Goal: Transaction & Acquisition: Complete application form

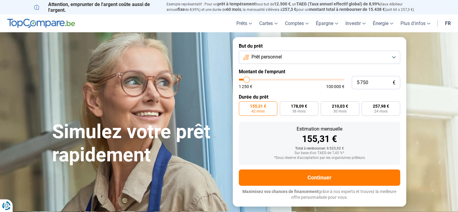
type input "6 000"
type input "6000"
type input "6 250"
type input "6250"
type input "6 500"
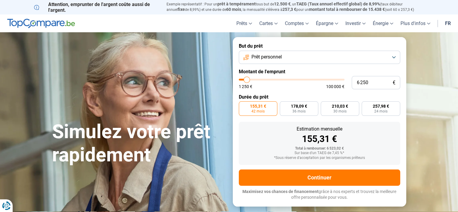
type input "6500"
type input "6 750"
type input "6750"
type input "7 000"
type input "7000"
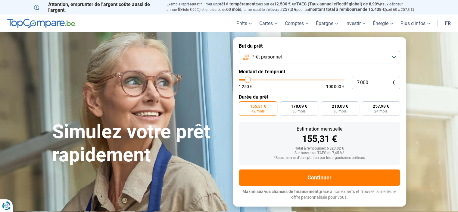
click at [248, 79] on input "range" at bounding box center [292, 80] width 106 height 2
click at [366, 107] on label "314,07 € 24 mois" at bounding box center [381, 108] width 39 height 14
click at [366, 105] on input "314,07 € 24 mois" at bounding box center [364, 103] width 4 height 4
radio input "true"
click at [251, 105] on span "189,07 €" at bounding box center [258, 106] width 16 height 4
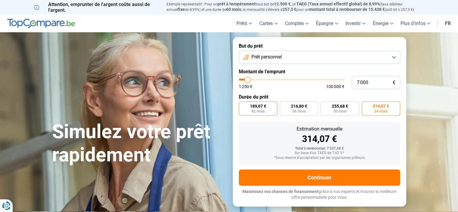
click at [243, 105] on input "189,07 € 42 mois" at bounding box center [241, 103] width 4 height 4
radio input "true"
drag, startPoint x: 367, startPoint y: 101, endPoint x: 385, endPoint y: 111, distance: 21.1
click at [385, 111] on form "But du prêt Prêt personnel Montant de l'emprunt 7 000 € 1 250 € 100 000 € Durée…" at bounding box center [319, 121] width 173 height 169
click at [385, 111] on span "24 mois" at bounding box center [380, 111] width 13 height 4
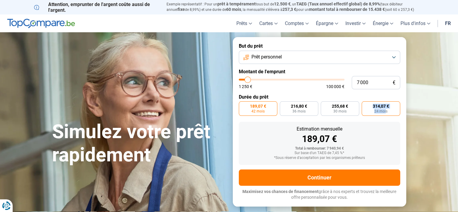
click at [366, 105] on input "314,07 € 24 mois" at bounding box center [364, 103] width 4 height 4
radio input "true"
click at [251, 106] on span "189,07 €" at bounding box center [258, 106] width 16 height 4
click at [243, 105] on input "189,07 € 42 mois" at bounding box center [241, 103] width 4 height 4
radio input "true"
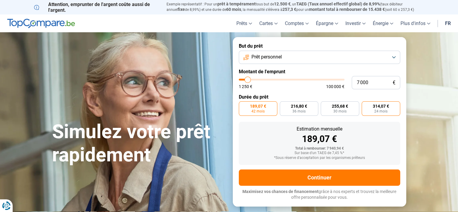
click at [391, 113] on label "314,07 € 24 mois" at bounding box center [381, 108] width 39 height 14
click at [366, 105] on input "314,07 € 24 mois" at bounding box center [364, 103] width 4 height 4
radio input "true"
click at [264, 115] on label "189,07 € 42 mois" at bounding box center [258, 108] width 39 height 14
click at [243, 105] on input "189,07 € 42 mois" at bounding box center [241, 103] width 4 height 4
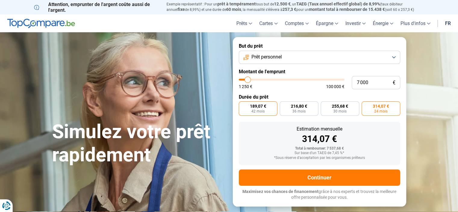
radio input "true"
click at [354, 113] on label "255,68 € 30 mois" at bounding box center [340, 108] width 39 height 14
click at [325, 105] on input "255,68 € 30 mois" at bounding box center [323, 103] width 4 height 4
radio input "true"
click at [384, 112] on span "24 mois" at bounding box center [380, 111] width 13 height 4
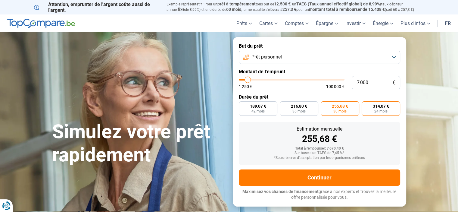
click at [366, 105] on input "314,07 € 24 mois" at bounding box center [364, 103] width 4 height 4
radio input "true"
click at [347, 107] on span "255,68 €" at bounding box center [340, 106] width 16 height 4
click at [325, 105] on input "255,68 € 30 mois" at bounding box center [323, 103] width 4 height 4
radio input "true"
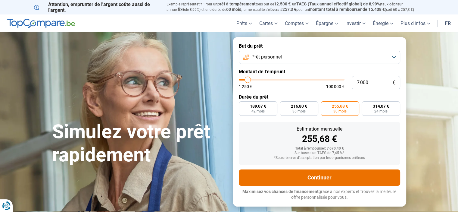
click at [337, 173] on button "Continuer" at bounding box center [319, 177] width 161 height 16
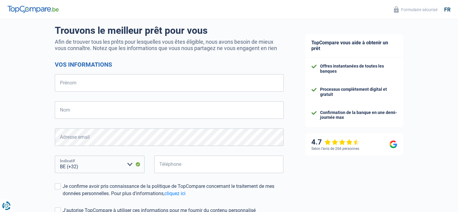
click at [128, 162] on select "BE (+32) LU (+352) Veuillez sélectionner une option" at bounding box center [100, 163] width 90 height 17
click at [55, 155] on select "BE (+32) LU (+352) Veuillez sélectionner une option" at bounding box center [100, 163] width 90 height 17
click at [116, 167] on select "BE (+32) LU (+352) Veuillez sélectionner une option" at bounding box center [100, 163] width 90 height 17
click at [55, 155] on select "BE (+32) LU (+352) Veuillez sélectionner une option" at bounding box center [100, 163] width 90 height 17
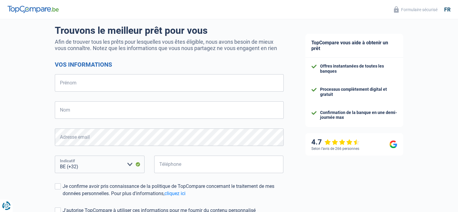
click at [129, 168] on select "BE (+32) LU (+352) Veuillez sélectionner une option" at bounding box center [100, 163] width 90 height 17
click at [55, 155] on select "BE (+32) LU (+352) Veuillez sélectionner une option" at bounding box center [100, 163] width 90 height 17
drag, startPoint x: 129, startPoint y: 165, endPoint x: 124, endPoint y: 171, distance: 7.3
click at [129, 166] on select "BE (+32) LU (+352) Veuillez sélectionner une option" at bounding box center [100, 163] width 90 height 17
click at [123, 172] on select "BE (+32) LU (+352) Veuillez sélectionner une option" at bounding box center [100, 163] width 90 height 17
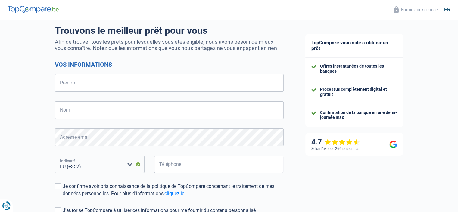
click at [122, 172] on select "BE (+32) LU (+352) Veuillez sélectionner une option" at bounding box center [100, 163] width 90 height 17
drag, startPoint x: 120, startPoint y: 168, endPoint x: 118, endPoint y: 174, distance: 5.9
click at [119, 171] on select "BE (+32) LU (+352) Veuillez sélectionner une option" at bounding box center [100, 163] width 90 height 17
click at [117, 176] on div "BE (+32) LU (+352) Veuillez sélectionner une option Indicatif" at bounding box center [99, 168] width 99 height 27
drag, startPoint x: 118, startPoint y: 167, endPoint x: 117, endPoint y: 171, distance: 4.7
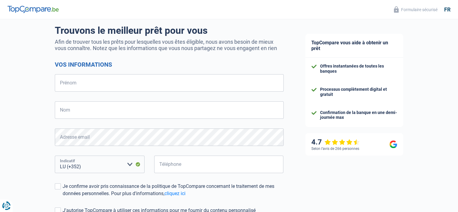
click at [117, 171] on select "BE (+32) LU (+352) Veuillez sélectionner une option" at bounding box center [100, 163] width 90 height 17
select select "32"
click at [55, 155] on select "BE (+32) LU (+352) Veuillez sélectionner une option" at bounding box center [100, 163] width 90 height 17
click at [123, 150] on form "Vos informations Prénom Tous les champs sont obligatoires. Veuillez fournir une…" at bounding box center [169, 154] width 229 height 187
click at [140, 119] on form "Vos informations Prénom Tous les champs sont obligatoires. Veuillez fournir une…" at bounding box center [169, 154] width 229 height 187
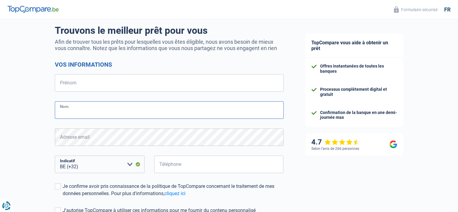
drag, startPoint x: 141, startPoint y: 118, endPoint x: 144, endPoint y: 114, distance: 5.3
click at [141, 118] on input "Nom" at bounding box center [169, 109] width 229 height 17
click at [154, 96] on form "Vos informations Prénom Tous les champs sont obligatoires. Veuillez fournir une…" at bounding box center [169, 154] width 229 height 187
click at [154, 95] on form "Vos informations Prénom Tous les champs sont obligatoires. Veuillez fournir une…" at bounding box center [169, 154] width 229 height 187
click at [159, 84] on input "Prénom" at bounding box center [169, 82] width 229 height 17
